Goal: Navigation & Orientation: Find specific page/section

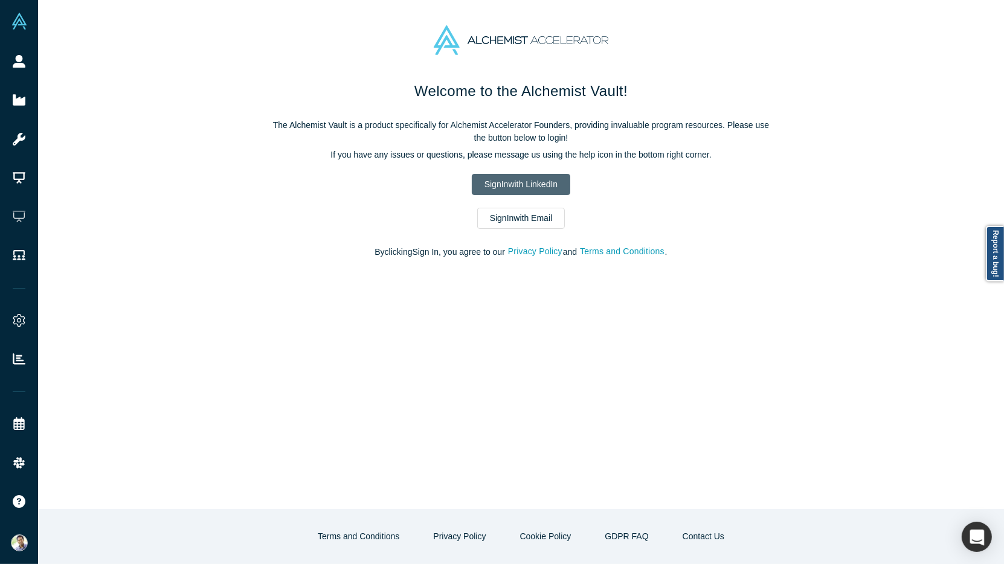
click at [520, 175] on link "Sign In with LinkedIn" at bounding box center [521, 184] width 98 height 21
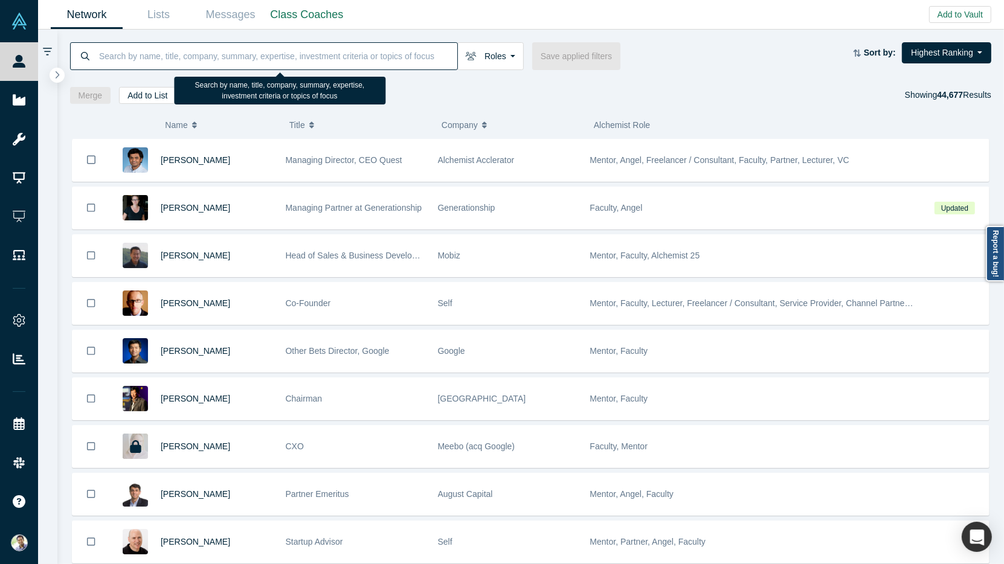
click at [121, 56] on input at bounding box center [277, 56] width 359 height 28
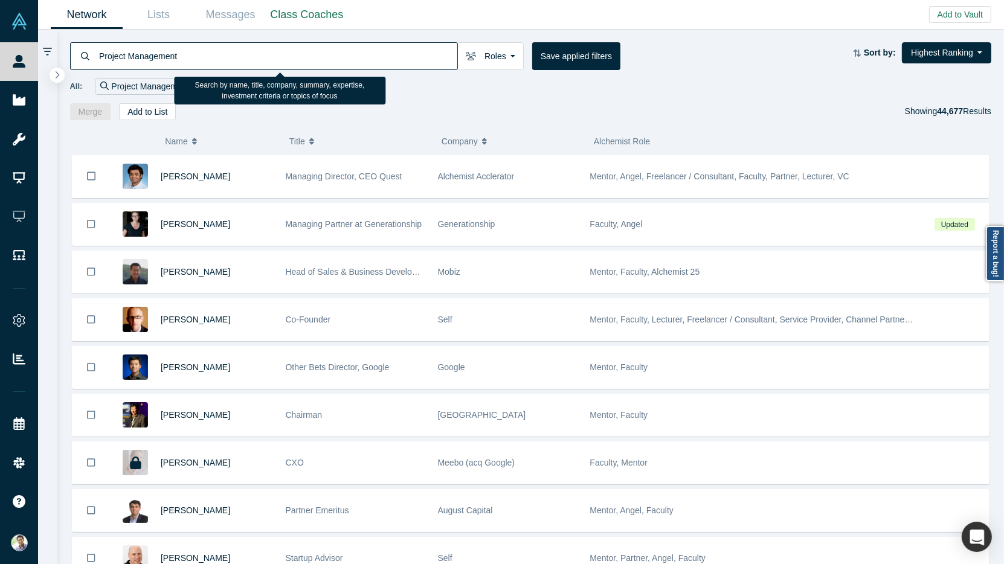
type input "Project Management"
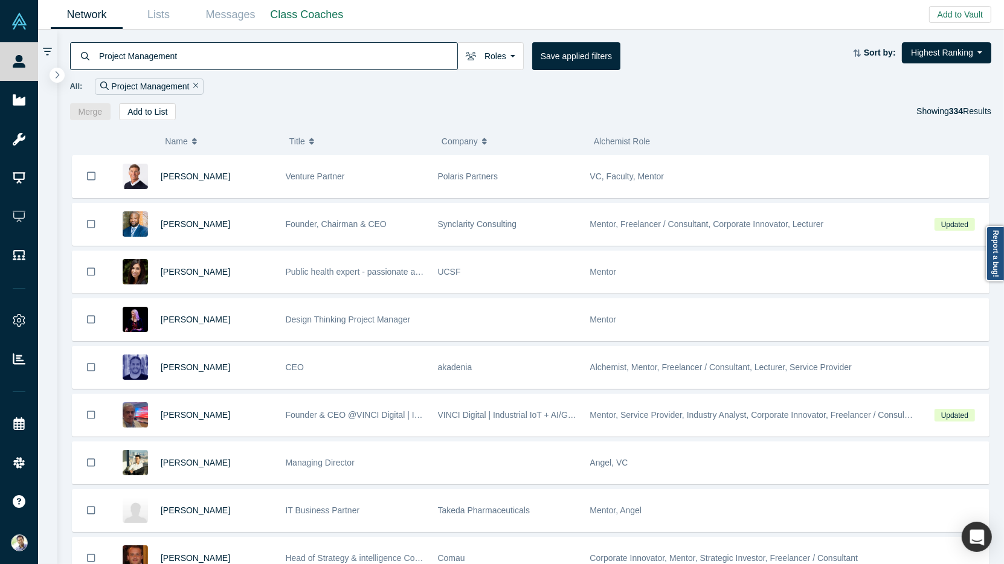
click at [193, 86] on icon "Remove Filter" at bounding box center [195, 86] width 5 height 8
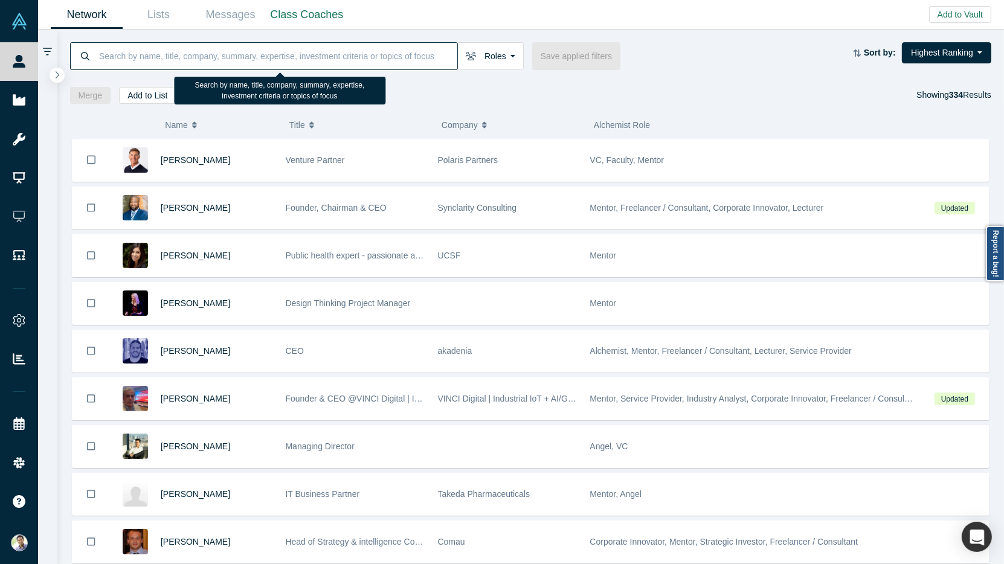
click at [118, 52] on input at bounding box center [277, 56] width 359 height 28
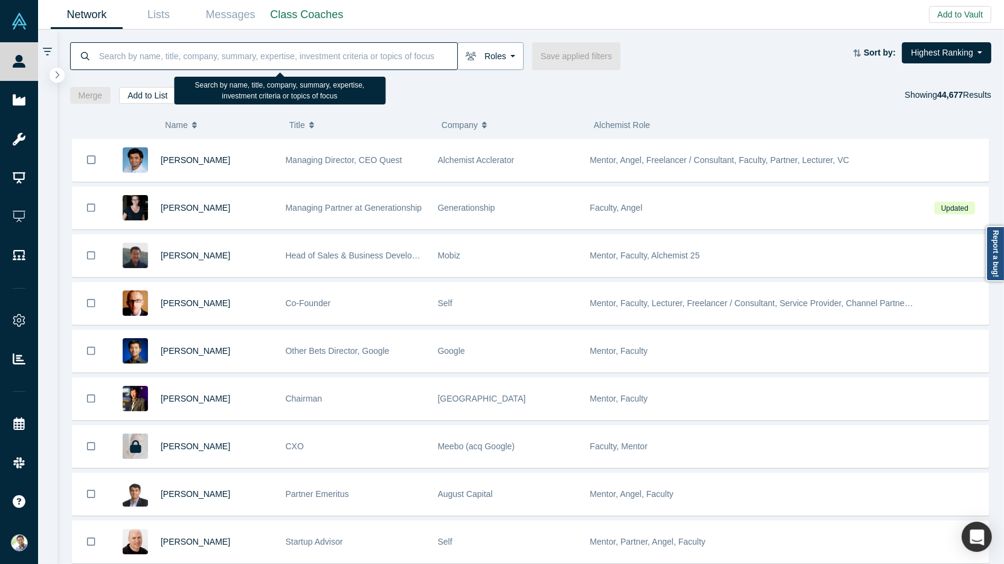
click at [506, 62] on button "Roles" at bounding box center [490, 56] width 66 height 28
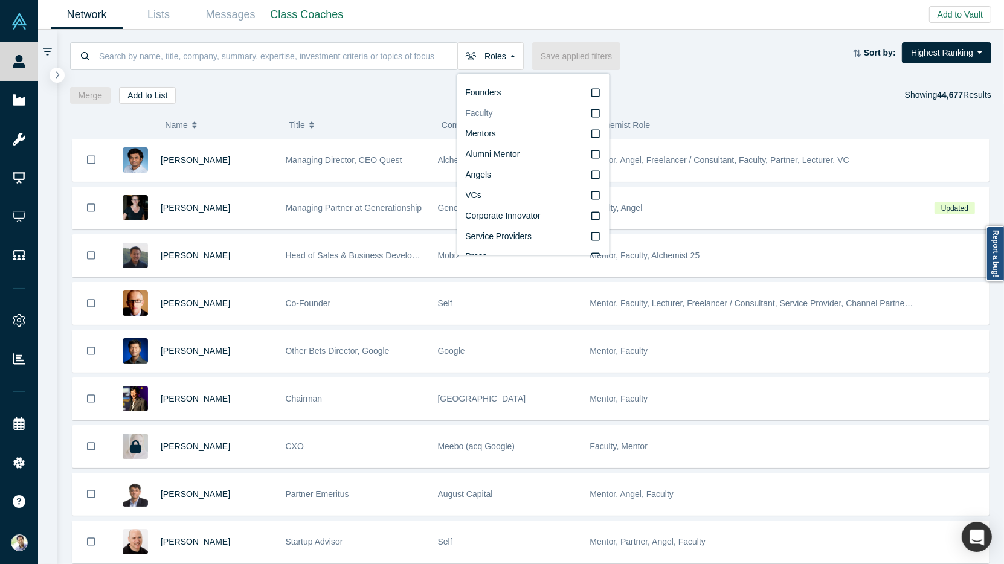
click at [597, 113] on icon at bounding box center [595, 114] width 8 height 10
click at [0, 0] on input "Faculty" at bounding box center [0, 0] width 0 height 0
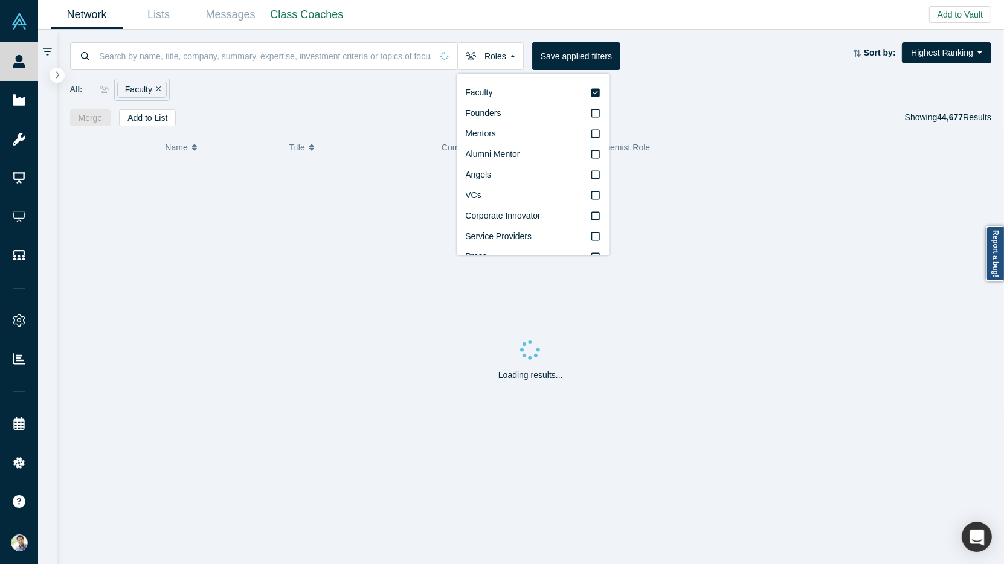
click at [336, 115] on div "Merge Add to List Showing 44,677 Results" at bounding box center [531, 117] width 922 height 17
